Goal: Task Accomplishment & Management: Manage account settings

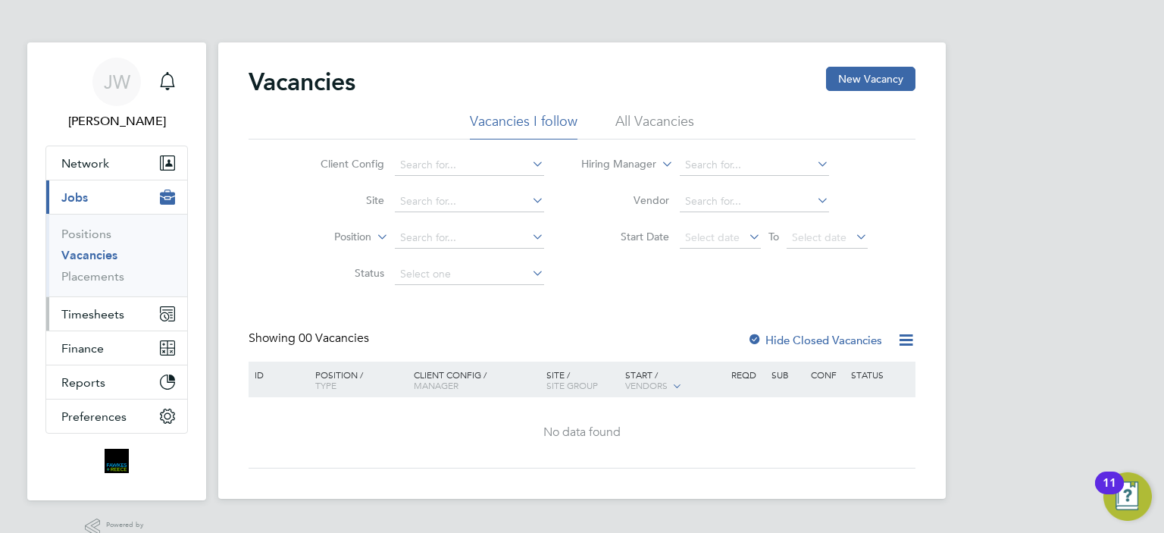
click at [64, 312] on span "Timesheets" at bounding box center [92, 314] width 63 height 14
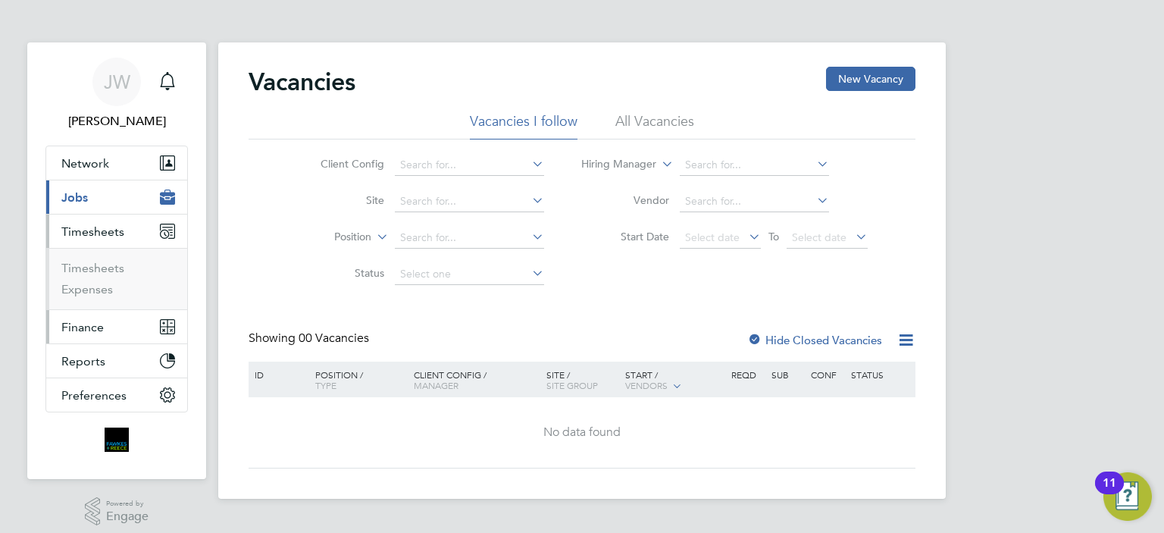
click at [90, 316] on button "Finance" at bounding box center [116, 326] width 141 height 33
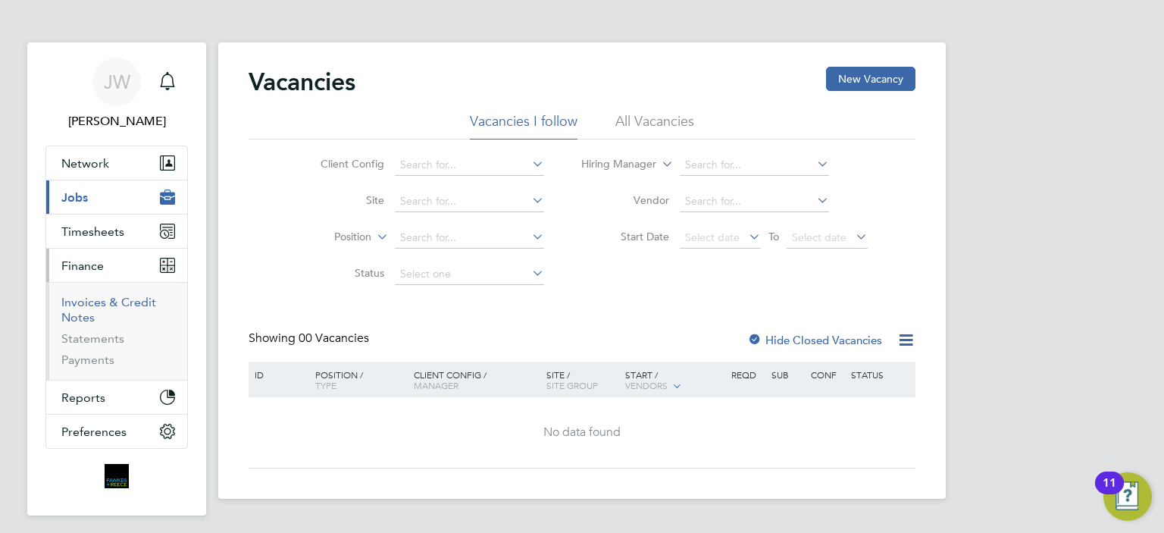
click at [102, 305] on link "Invoices & Credit Notes" at bounding box center [108, 310] width 95 height 30
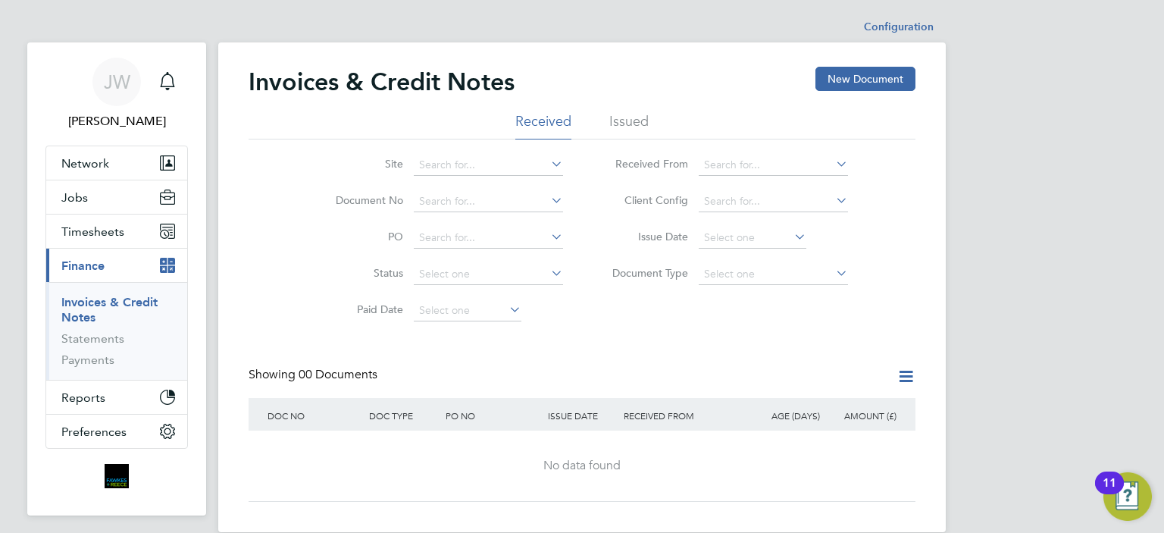
click at [634, 114] on li "Issued" at bounding box center [628, 125] width 39 height 27
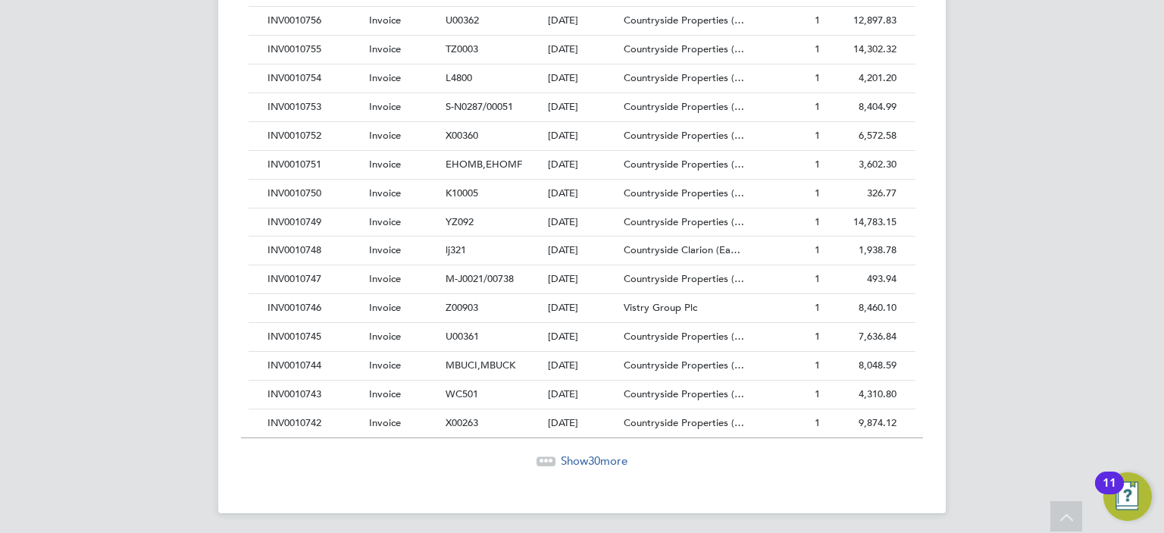
click at [603, 453] on span "Show 30 more" at bounding box center [594, 460] width 67 height 14
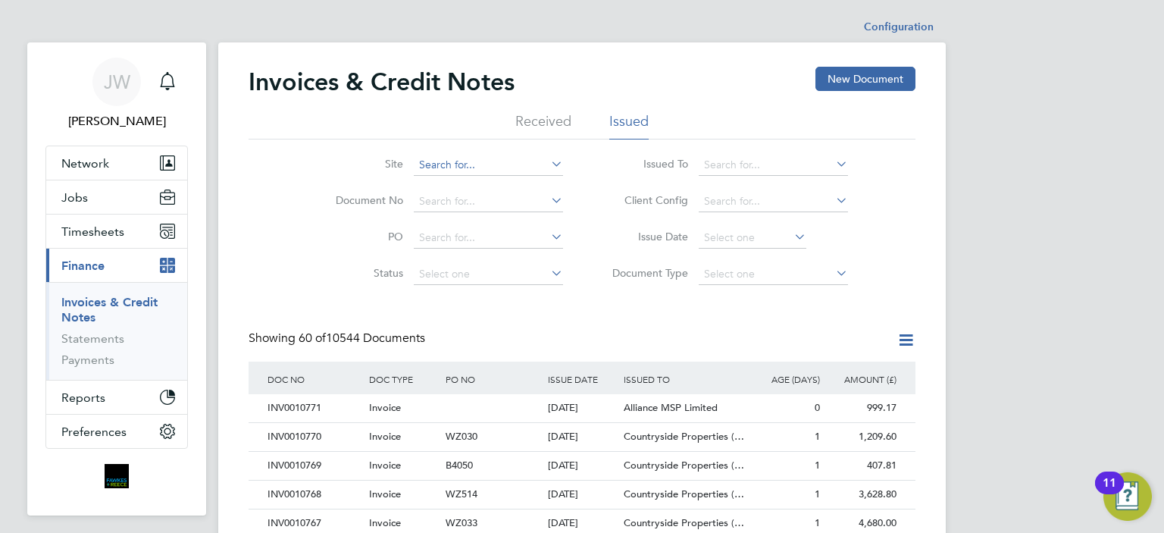
drag, startPoint x: 515, startPoint y: 114, endPoint x: 515, endPoint y: 158, distance: 44.0
click at [515, 158] on div "Received Issued Site Document No PO Status Paid Date Issued To Received From Cl…" at bounding box center [582, 202] width 667 height 180
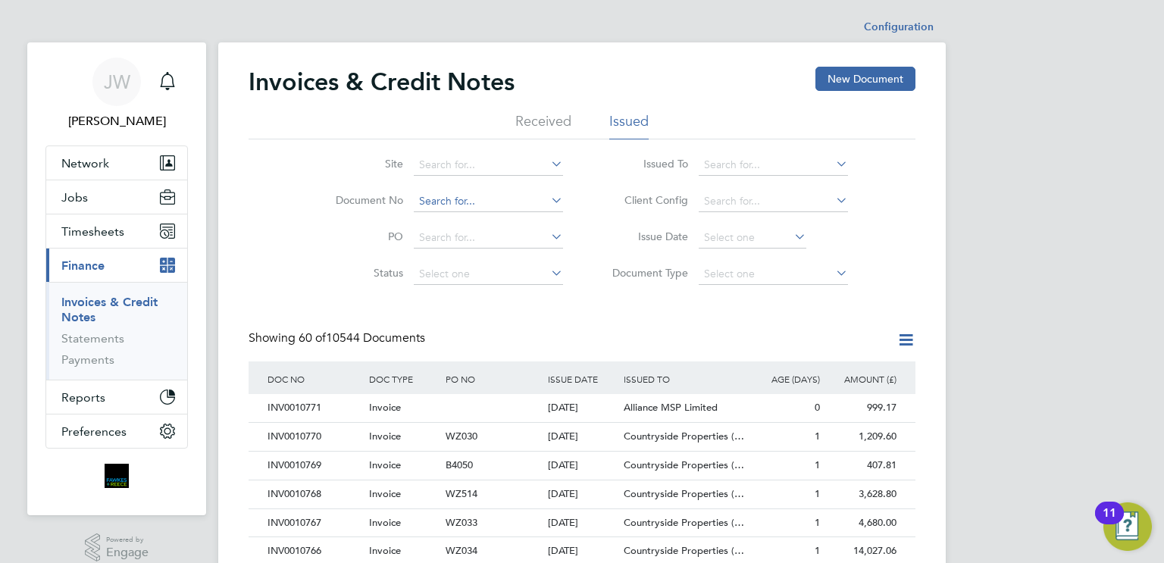
scroll to position [29, 103]
